Goal: Information Seeking & Learning: Learn about a topic

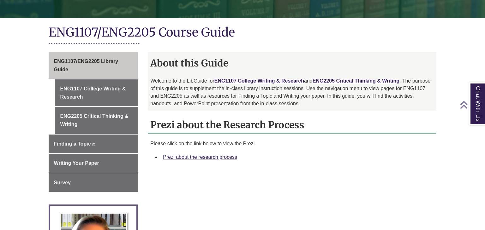
scroll to position [126, 0]
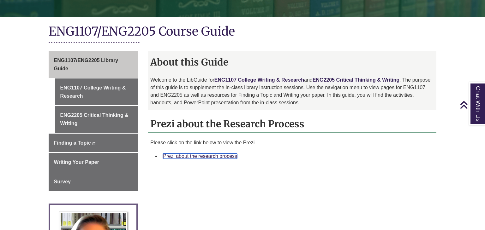
click at [187, 157] on link "Prezi about the research process" at bounding box center [200, 156] width 74 height 5
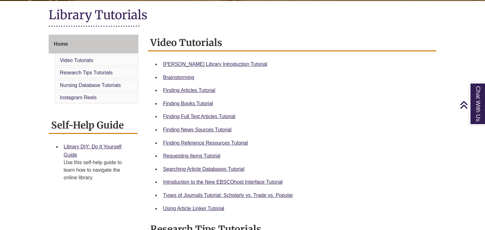
scroll to position [144, 0]
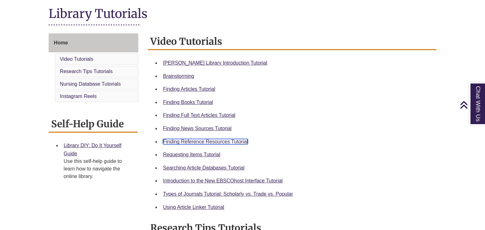
click at [210, 140] on link "Finding Reference Resources Tutorial" at bounding box center [205, 141] width 85 height 5
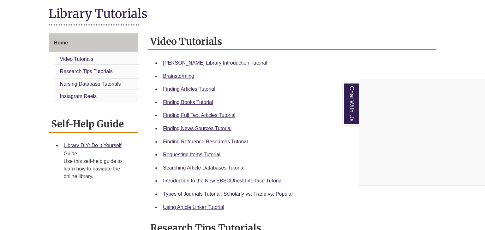
click at [184, 139] on div "Chat With Us" at bounding box center [242, 115] width 485 height 230
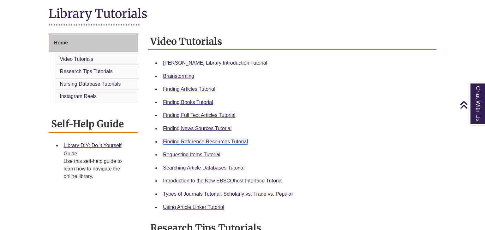
click at [186, 139] on link "Finding Reference Resources Tutorial" at bounding box center [205, 141] width 85 height 5
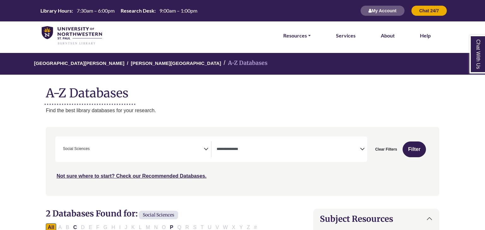
scroll to position [231, 0]
click at [268, 146] on span "Search filters" at bounding box center [287, 148] width 143 height 5
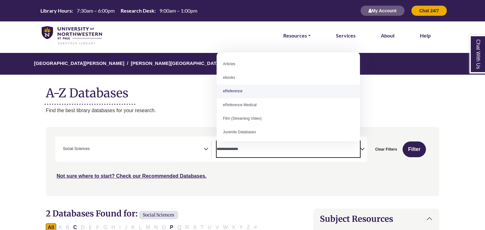
select select "*****"
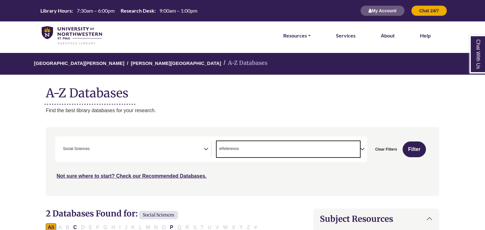
click at [203, 148] on span "× Social Sciences" at bounding box center [131, 149] width 143 height 16
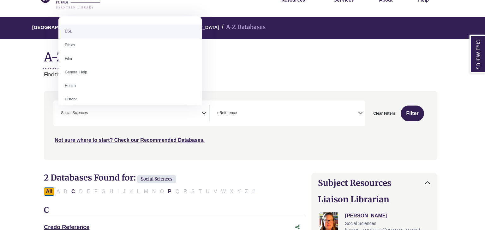
scroll to position [242, 0]
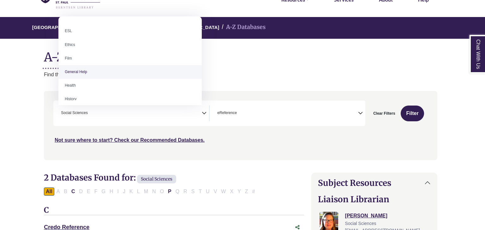
select select "*****"
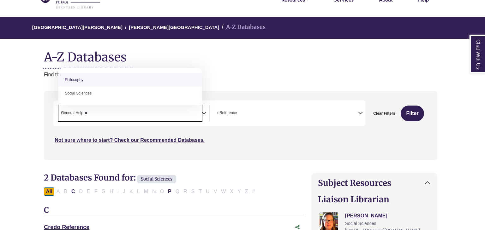
type textarea "*"
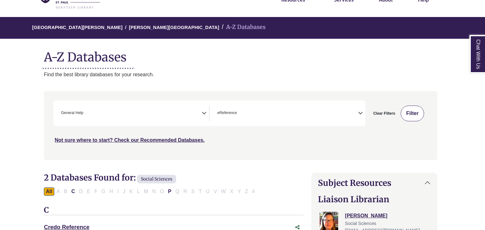
click at [413, 115] on button "Filter" at bounding box center [411, 114] width 23 height 16
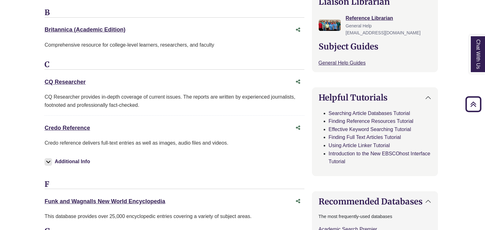
scroll to position [235, 1]
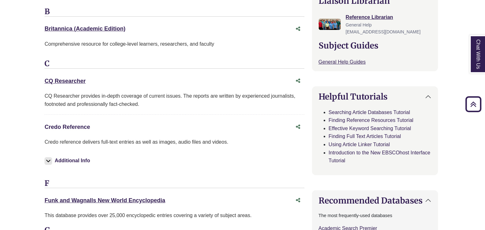
click at [72, 124] on link "Credo Reference This link opens in a new window" at bounding box center [66, 127] width 45 height 6
